Goal: Transaction & Acquisition: Book appointment/travel/reservation

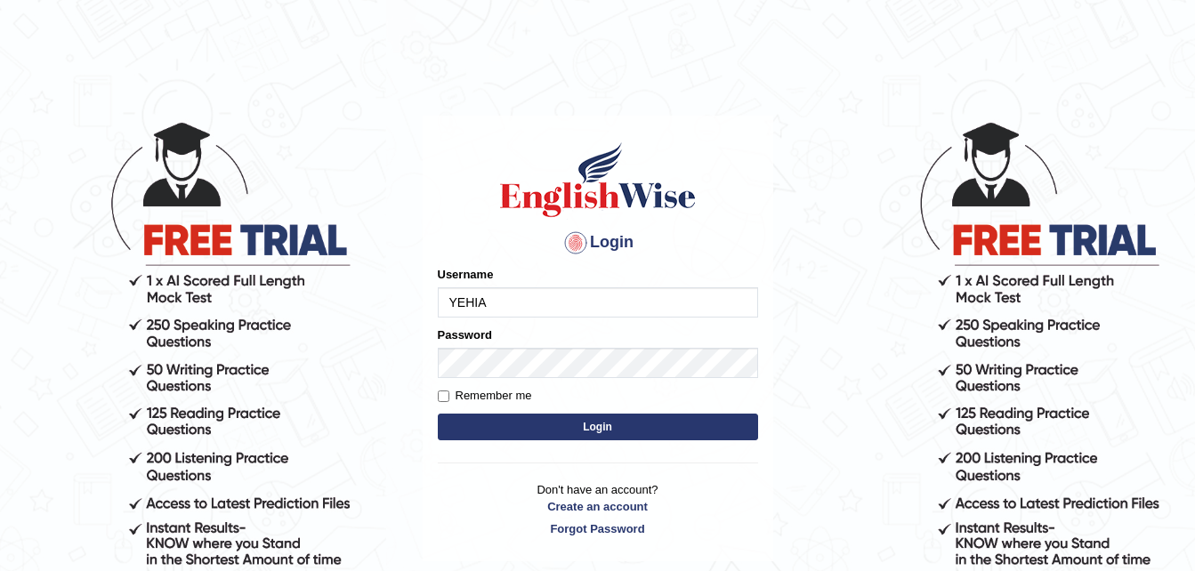
type input "YEHIA"
click at [443, 394] on input "Remember me" at bounding box center [444, 397] width 12 height 12
checkbox input "true"
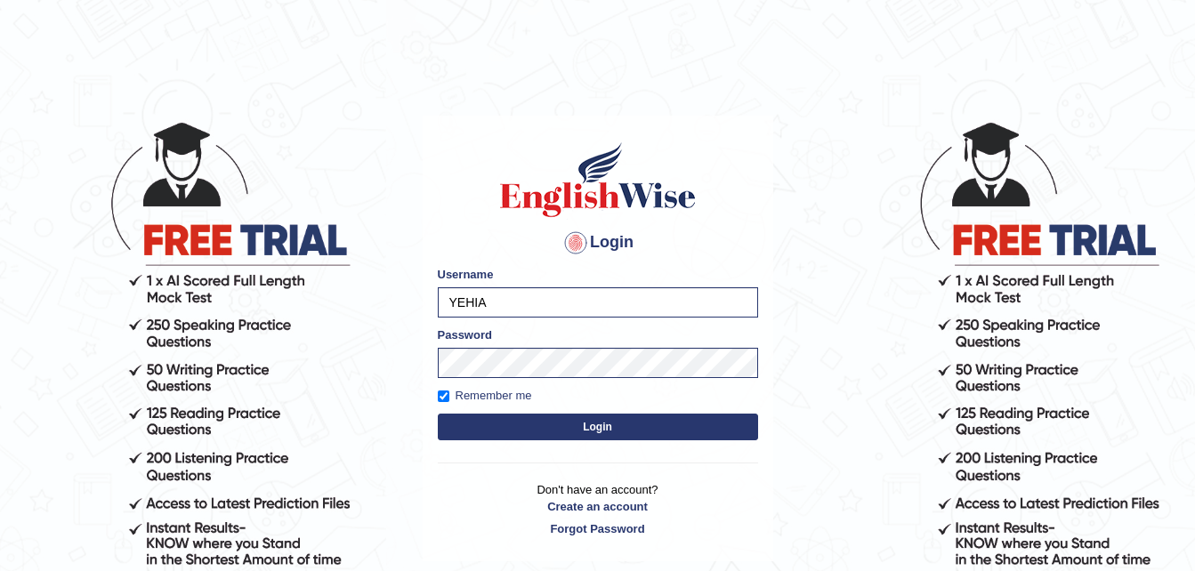
click at [536, 426] on button "Login" at bounding box center [598, 427] width 320 height 27
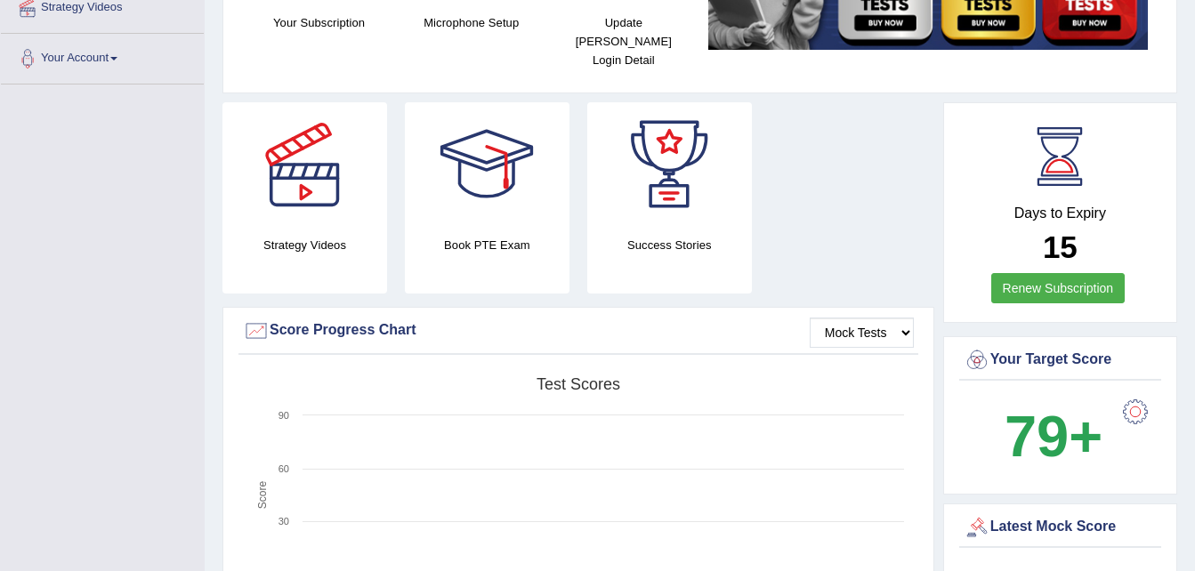
scroll to position [359, 0]
click at [529, 242] on div "Book PTE Exam" at bounding box center [487, 196] width 165 height 191
click at [501, 208] on div "Book PTE Exam" at bounding box center [487, 196] width 165 height 191
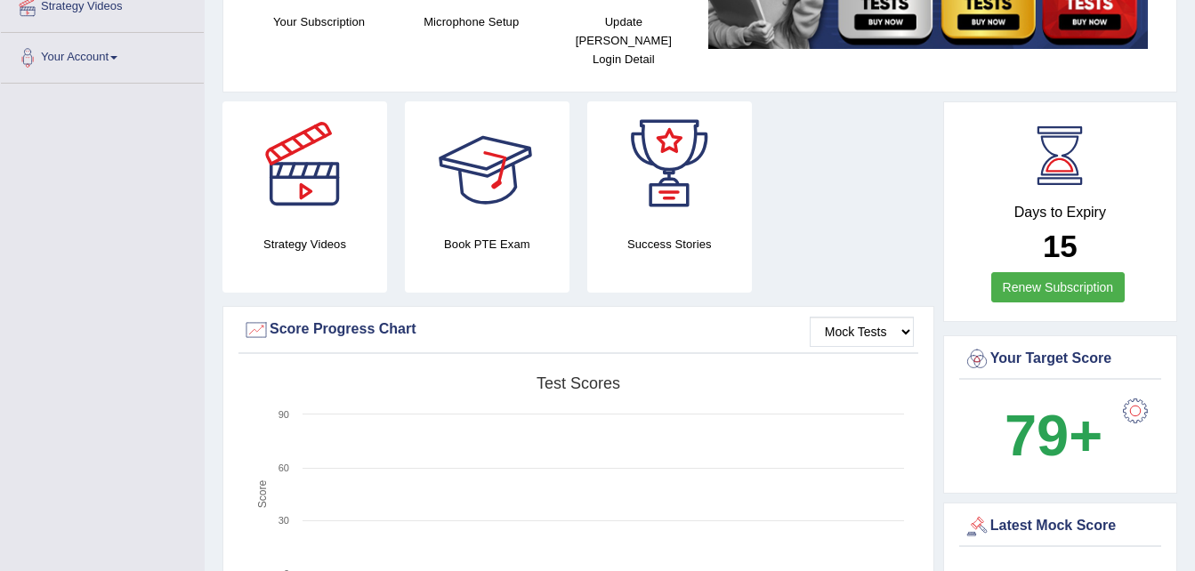
click at [478, 152] on div at bounding box center [486, 163] width 125 height 125
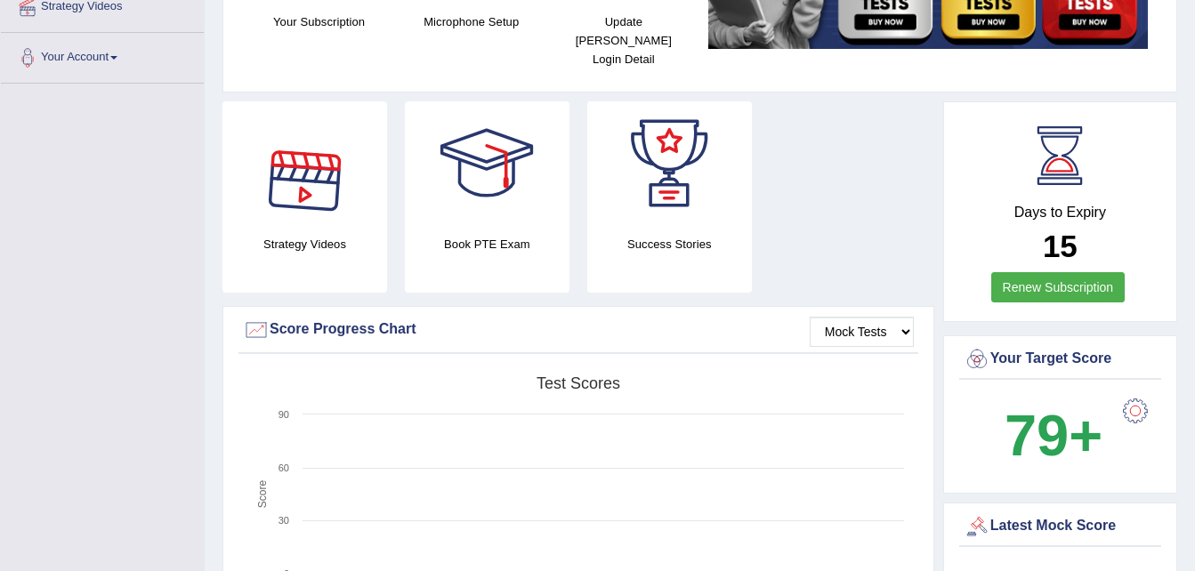
click at [297, 165] on div at bounding box center [304, 163] width 125 height 125
